Goal: Task Accomplishment & Management: Manage account settings

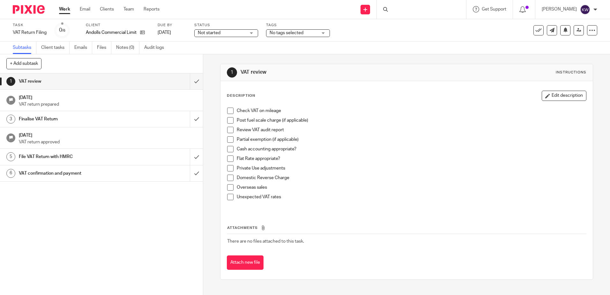
click at [287, 36] on span "No tags selected" at bounding box center [294, 33] width 48 height 7
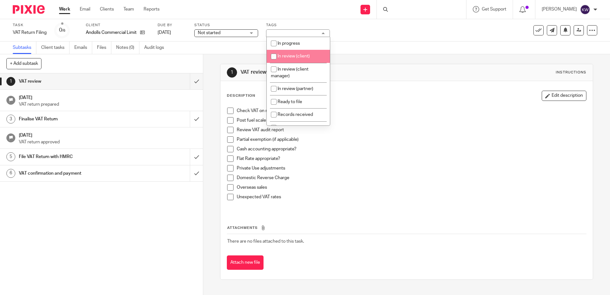
click at [287, 56] on span "In review (client)" at bounding box center [294, 56] width 32 height 4
checkbox input "true"
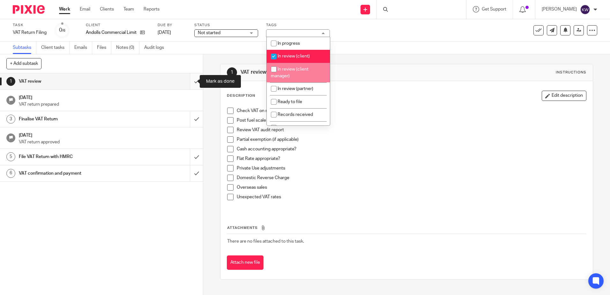
click at [191, 86] on input "submit" at bounding box center [101, 81] width 203 height 16
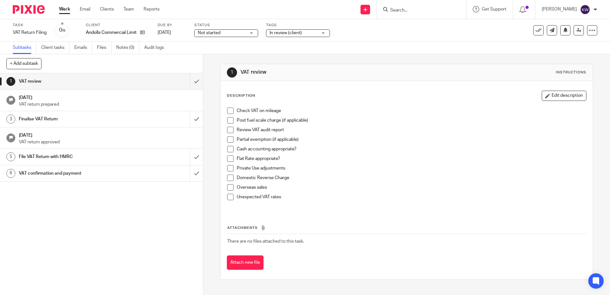
click at [64, 9] on link "Work" at bounding box center [64, 9] width 11 height 6
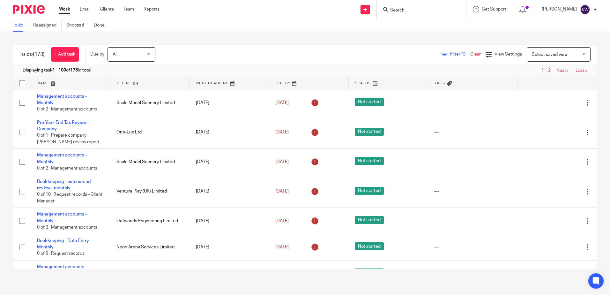
drag, startPoint x: 183, startPoint y: 188, endPoint x: 181, endPoint y: 74, distance: 113.9
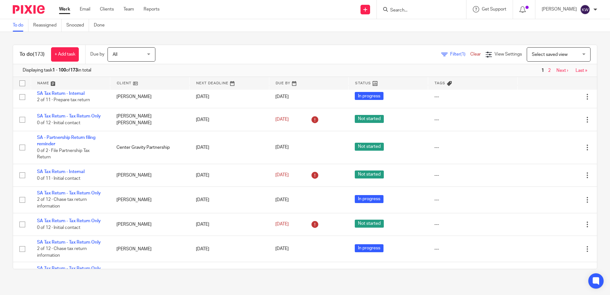
drag, startPoint x: 214, startPoint y: 121, endPoint x: 220, endPoint y: 62, distance: 59.3
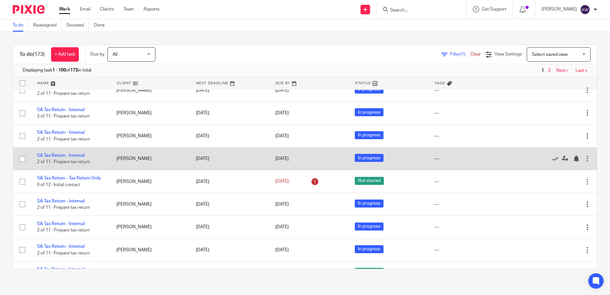
scroll to position [2322, 0]
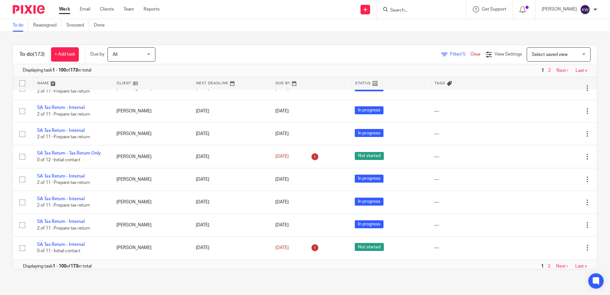
click at [556, 69] on link "Next ›" at bounding box center [562, 70] width 12 height 4
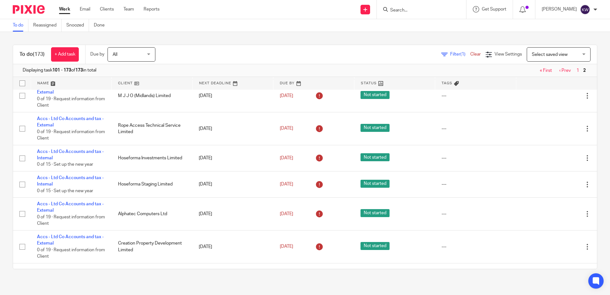
scroll to position [447, 0]
